Goal: Information Seeking & Learning: Learn about a topic

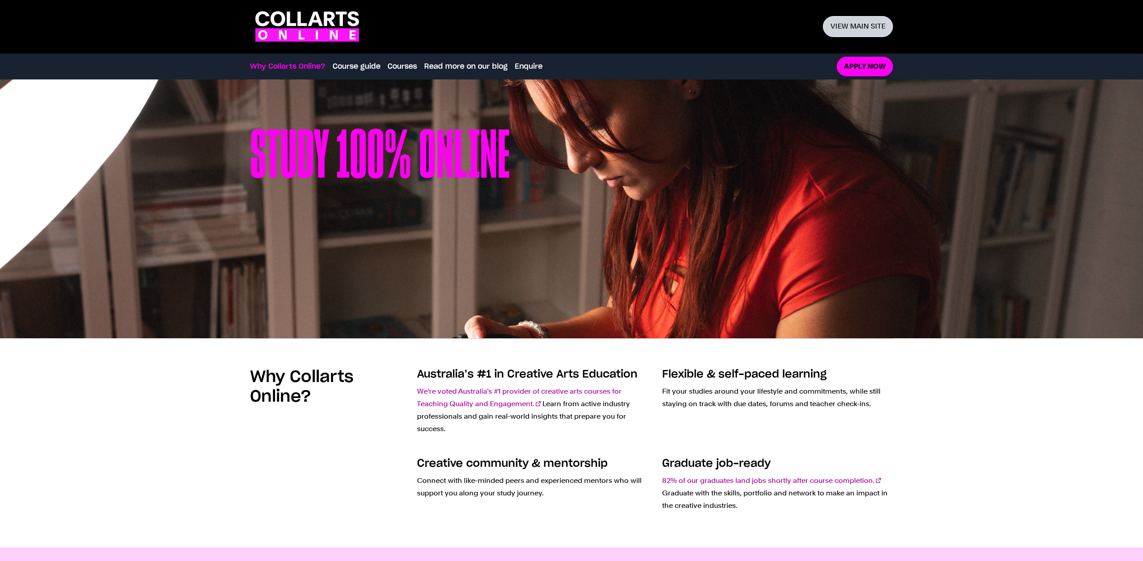
click at [831, 22] on link "View main site" at bounding box center [858, 26] width 70 height 21
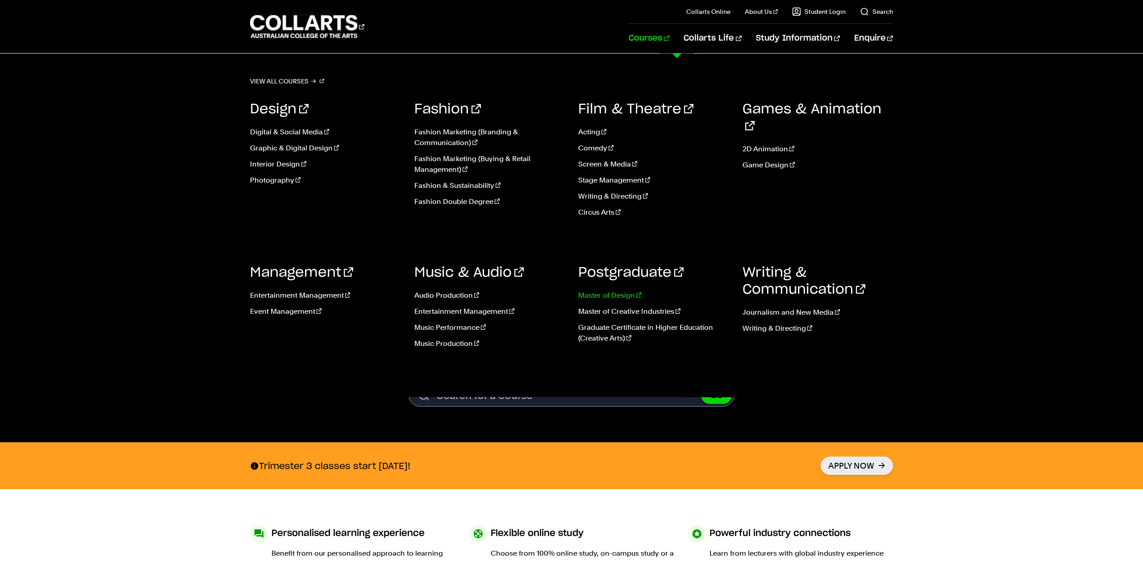
click at [605, 298] on link "Master of Design" at bounding box center [653, 295] width 151 height 11
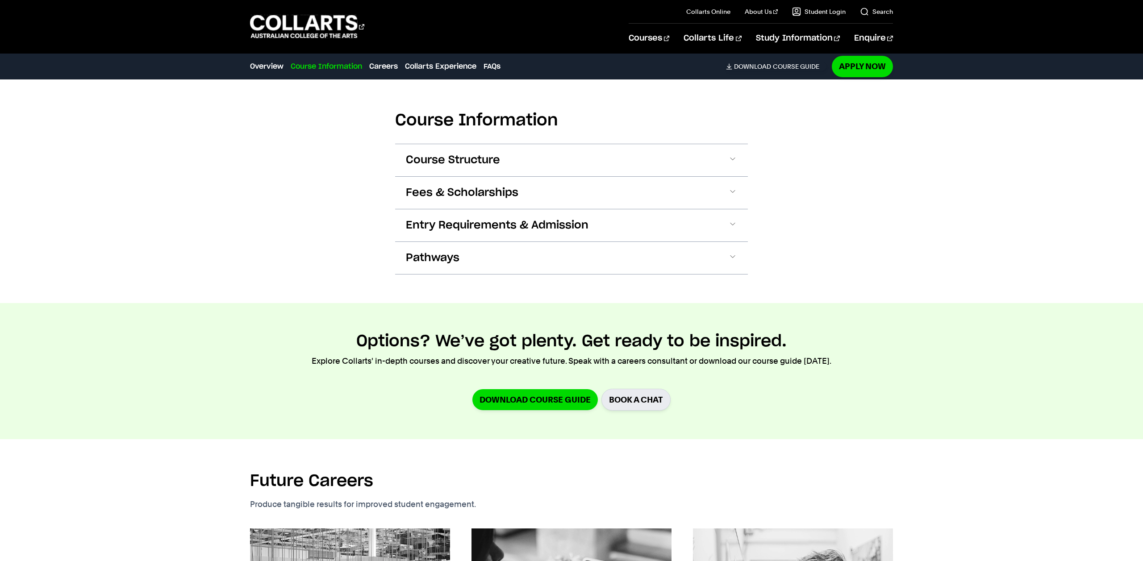
scroll to position [507, 0]
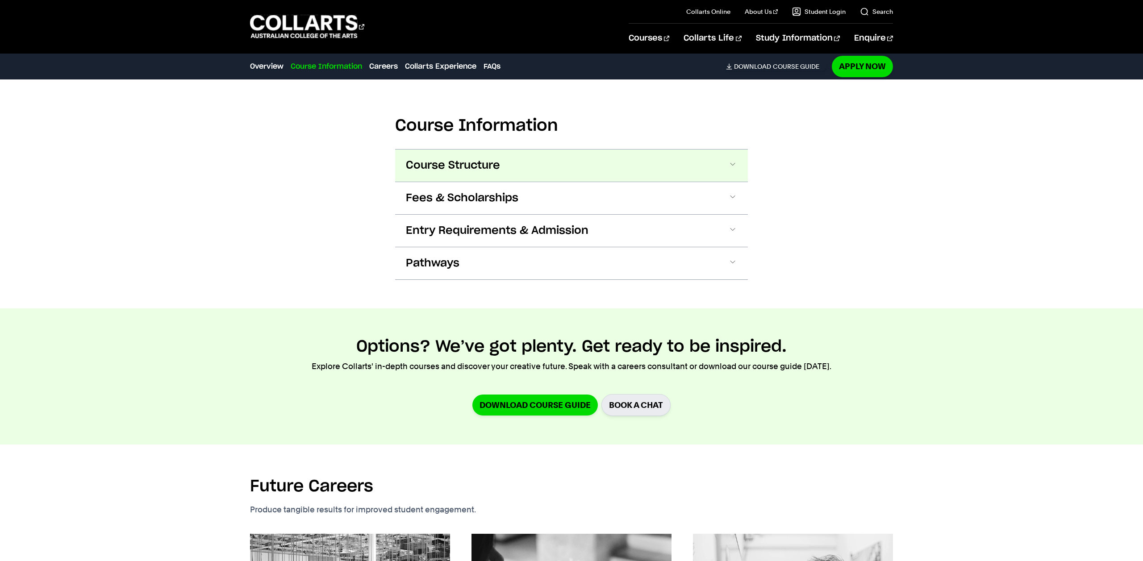
click at [722, 168] on button "Course Structure" at bounding box center [571, 166] width 353 height 32
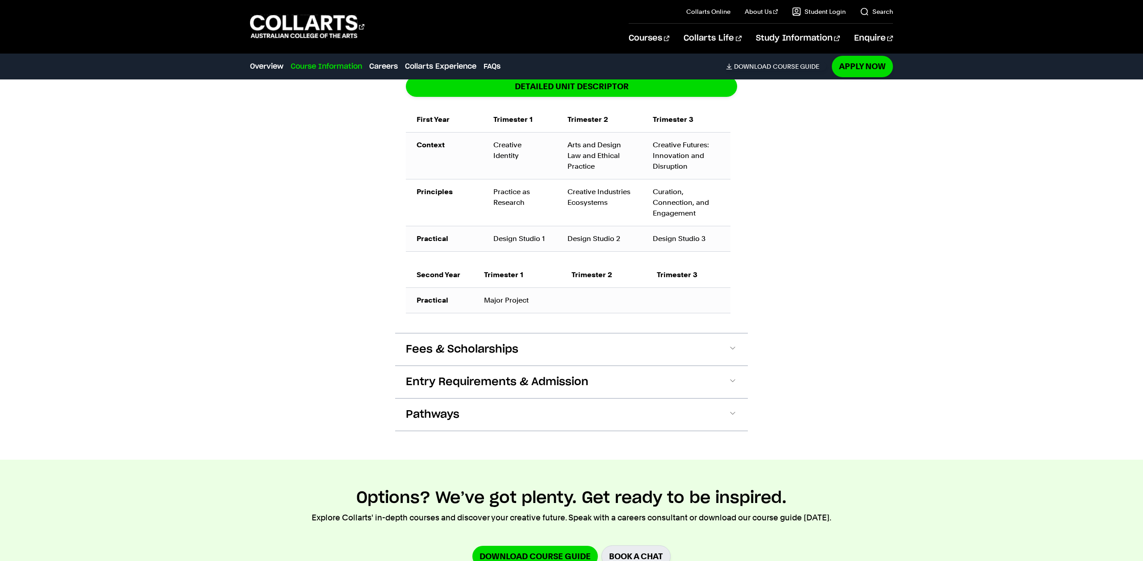
scroll to position [620, 0]
